Goal: Browse casually

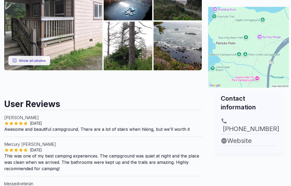
scroll to position [120, 0]
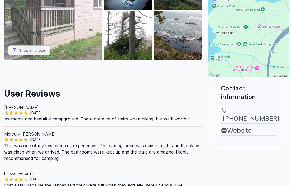
click at [53, 31] on img at bounding box center [53, 10] width 98 height 98
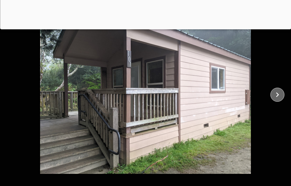
click at [277, 94] on icon "close" at bounding box center [277, 94] width 9 height 9
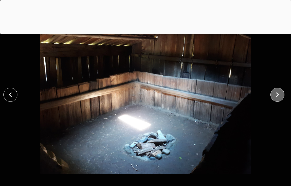
click at [277, 94] on icon "close" at bounding box center [277, 94] width 9 height 9
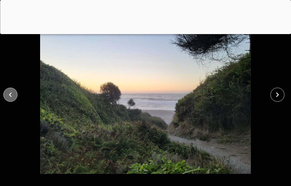
click at [12, 95] on icon "close" at bounding box center [10, 94] width 9 height 9
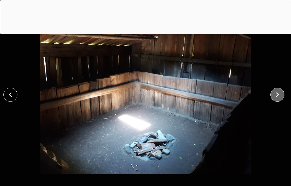
click at [276, 94] on icon "close" at bounding box center [277, 94] width 9 height 9
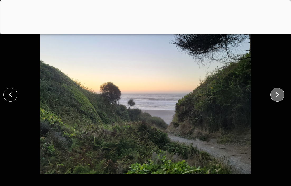
click at [276, 94] on icon "close" at bounding box center [277, 94] width 9 height 9
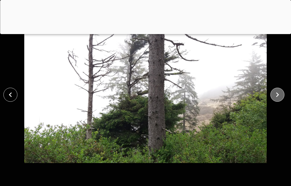
click at [276, 94] on icon "close" at bounding box center [277, 94] width 9 height 9
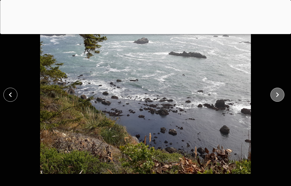
click at [276, 94] on icon "close" at bounding box center [277, 94] width 9 height 9
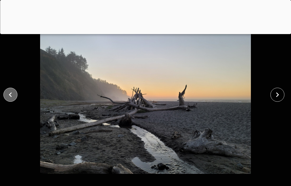
click at [14, 93] on icon "close" at bounding box center [10, 94] width 9 height 9
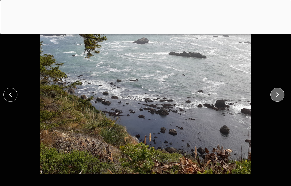
click at [273, 97] on icon "close" at bounding box center [277, 94] width 9 height 9
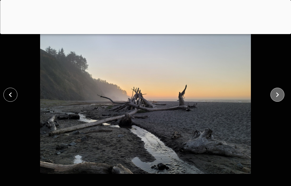
click at [275, 97] on icon "close" at bounding box center [277, 94] width 9 height 9
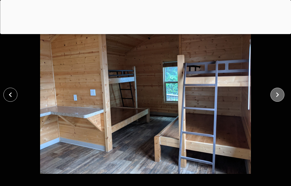
click at [275, 97] on icon "close" at bounding box center [277, 94] width 9 height 9
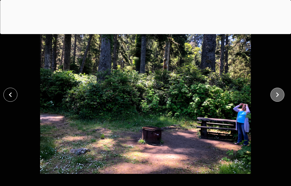
click at [275, 97] on icon "close" at bounding box center [277, 94] width 9 height 9
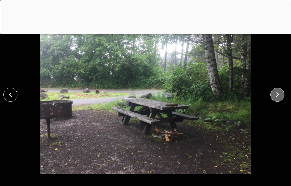
click at [275, 97] on icon "close" at bounding box center [277, 94] width 9 height 9
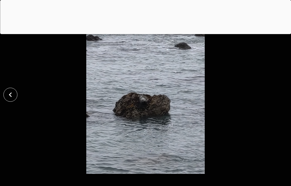
click at [275, 97] on div at bounding box center [145, 95] width 291 height 158
